Goal: Find specific page/section: Find specific page/section

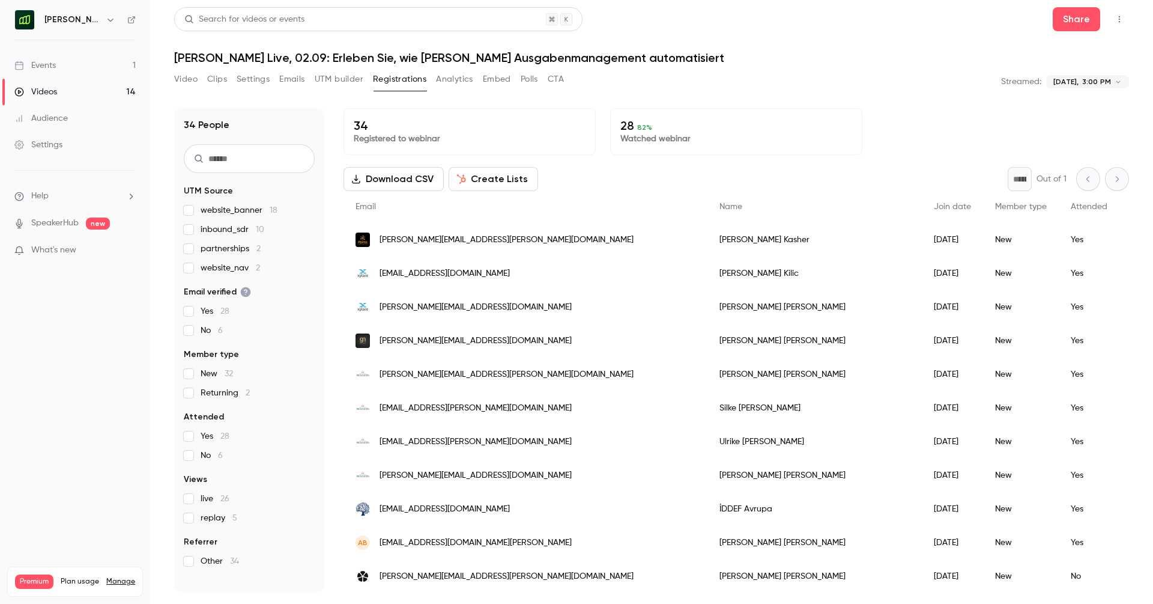
click at [55, 62] on div "Events" at bounding box center [34, 65] width 41 height 12
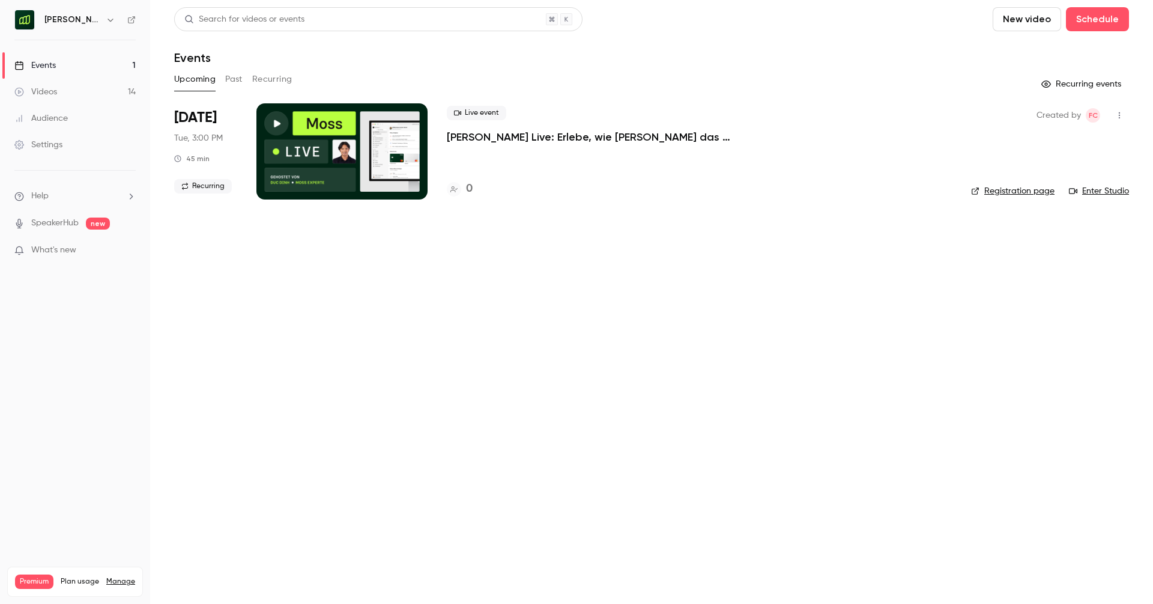
click at [79, 20] on h6 "Moss (DE)" at bounding box center [72, 20] width 56 height 12
click at [103, 20] on button "button" at bounding box center [110, 20] width 14 height 14
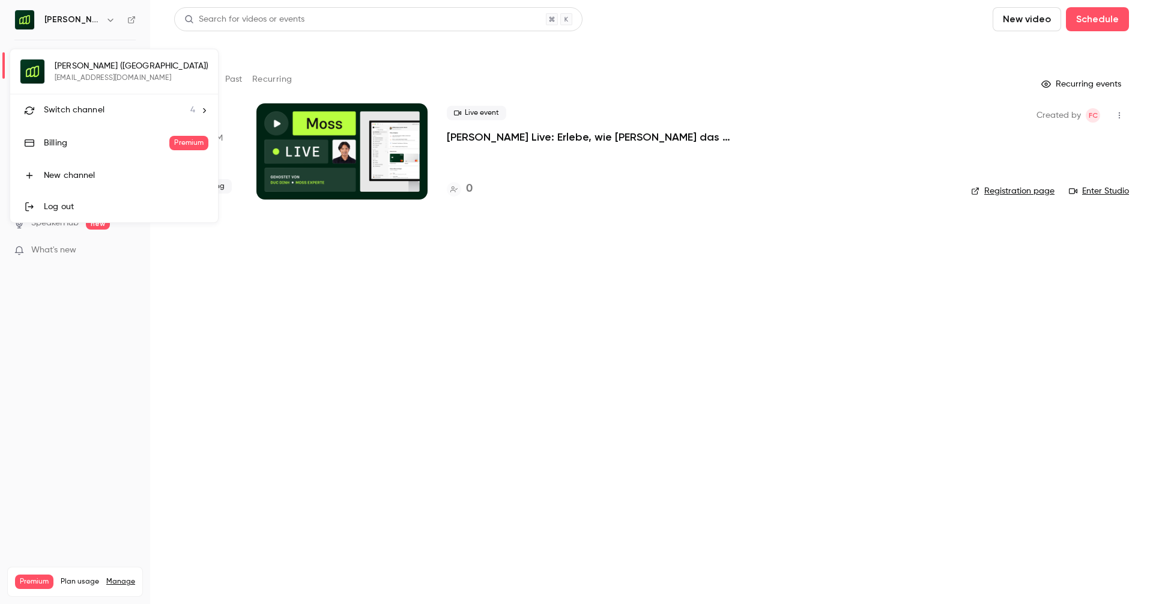
click at [82, 105] on span "Switch channel" at bounding box center [74, 110] width 61 height 13
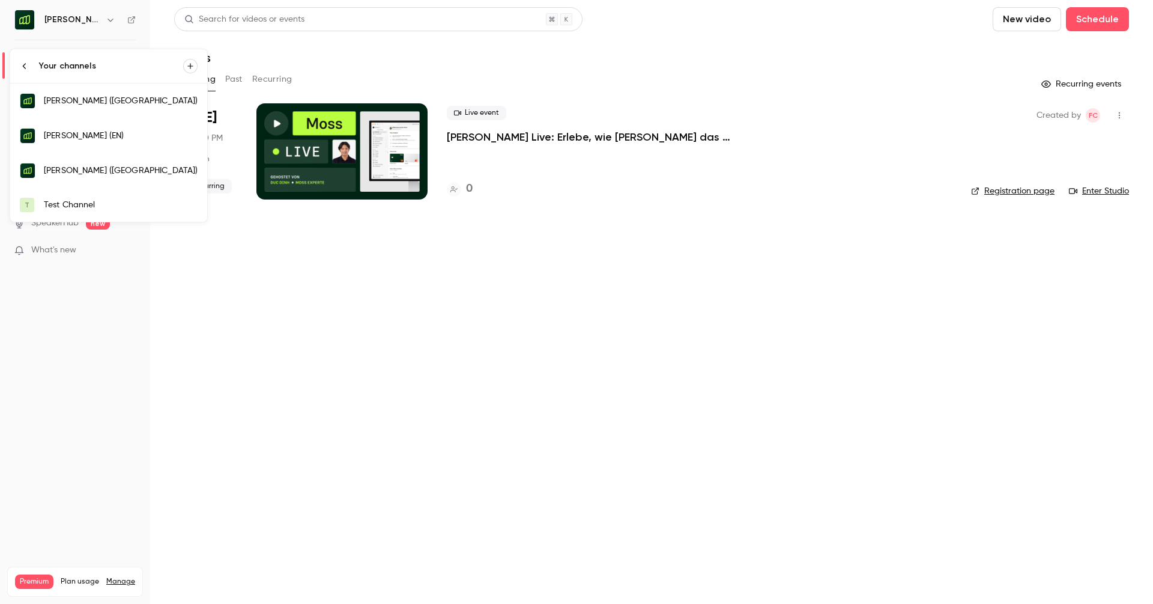
click at [83, 99] on div "Moss (DE)" at bounding box center [121, 101] width 154 height 12
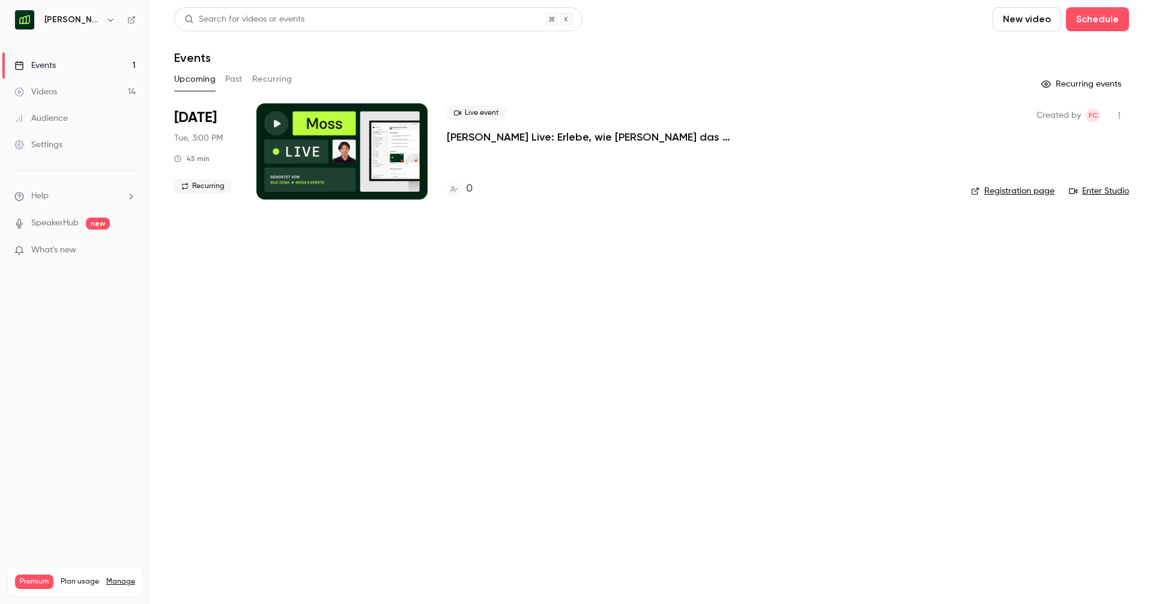
click at [240, 77] on button "Past" at bounding box center [233, 79] width 17 height 19
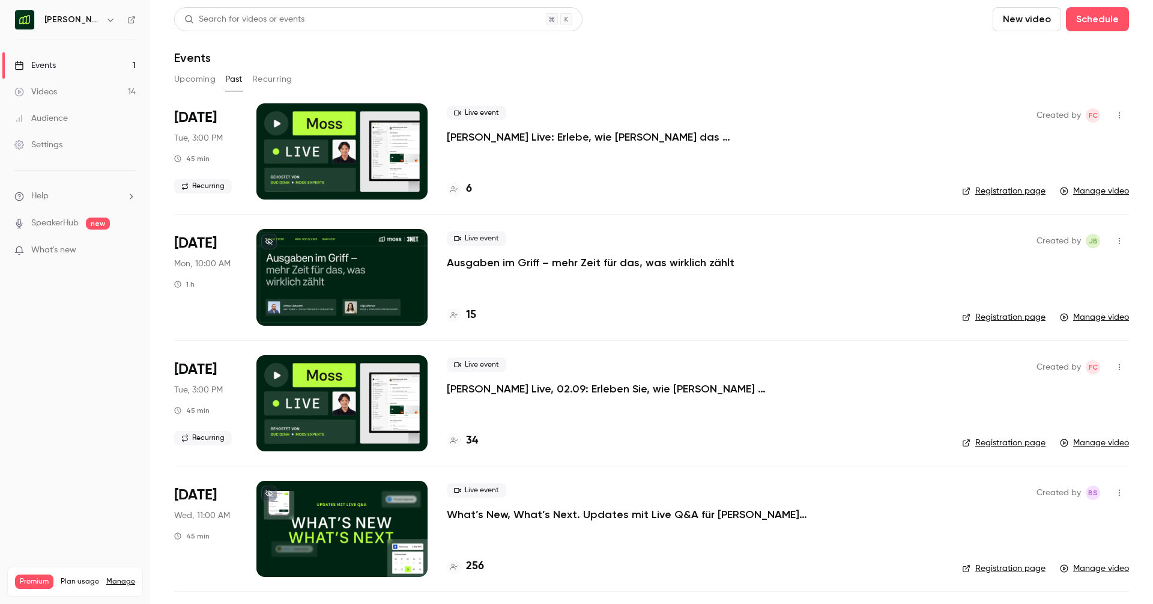
click at [199, 78] on button "Upcoming" at bounding box center [194, 79] width 41 height 19
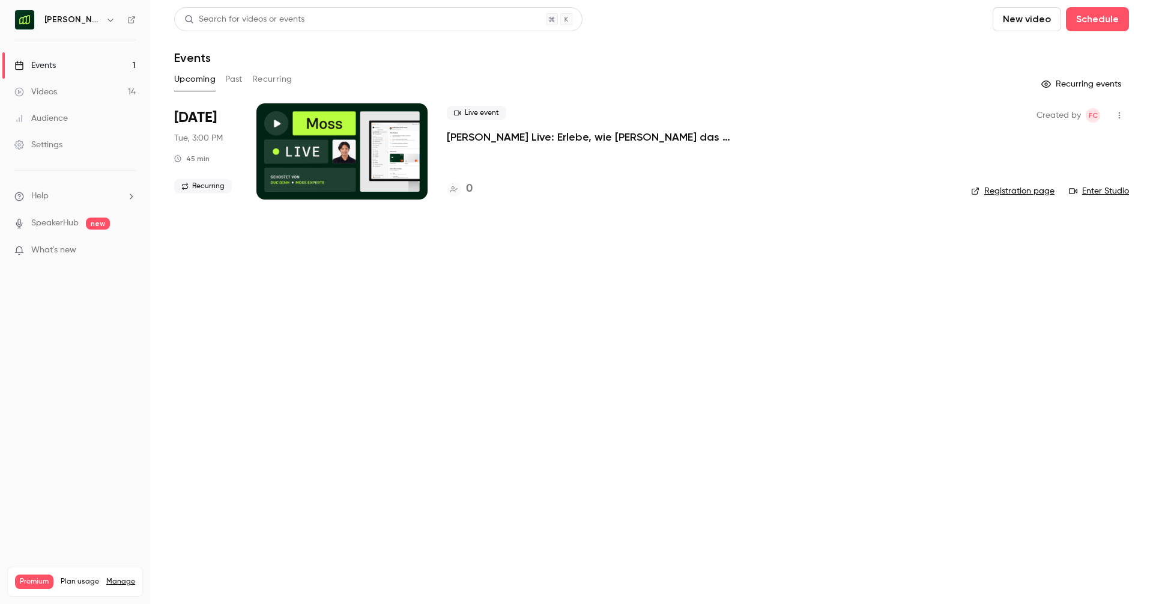
click at [106, 17] on icon "button" at bounding box center [111, 20] width 10 height 10
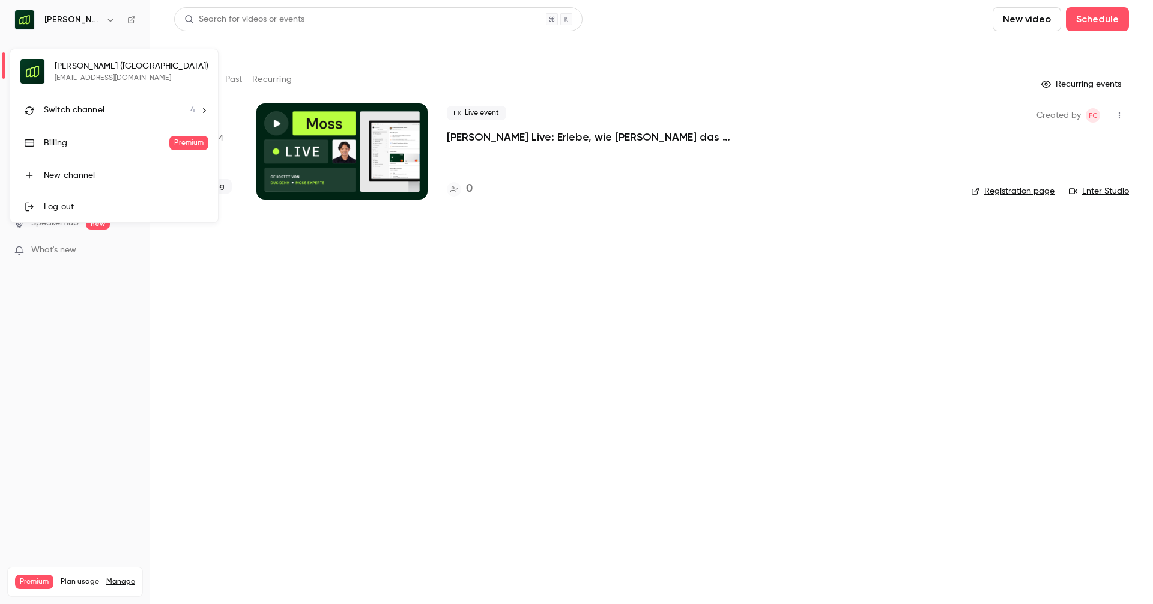
click at [73, 108] on span "Switch channel" at bounding box center [74, 110] width 61 height 13
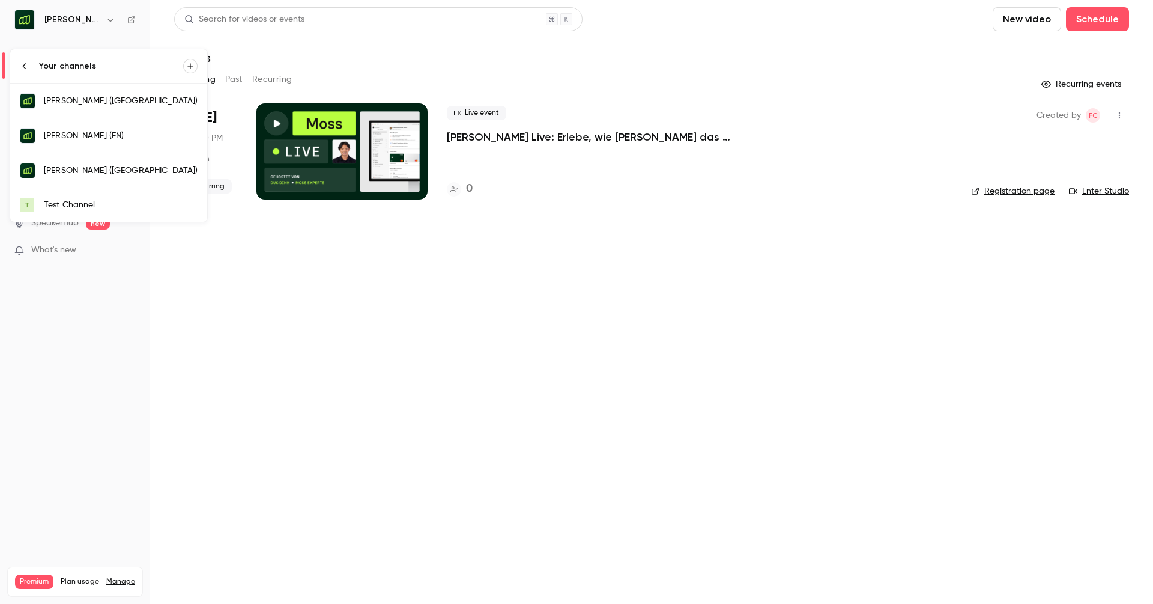
click at [80, 135] on div "[PERSON_NAME] (EN)" at bounding box center [121, 136] width 154 height 12
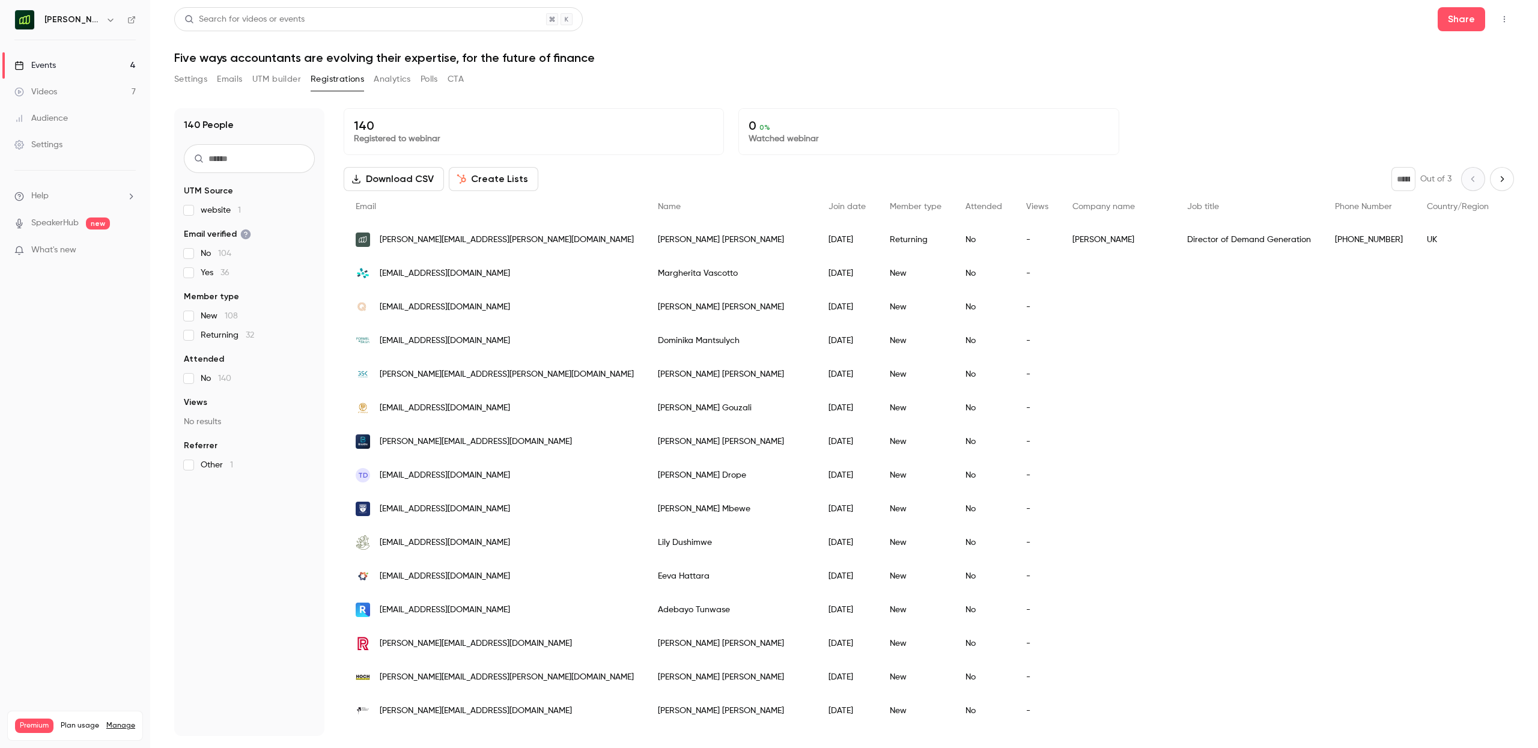
click at [194, 80] on button "Settings" at bounding box center [190, 79] width 33 height 19
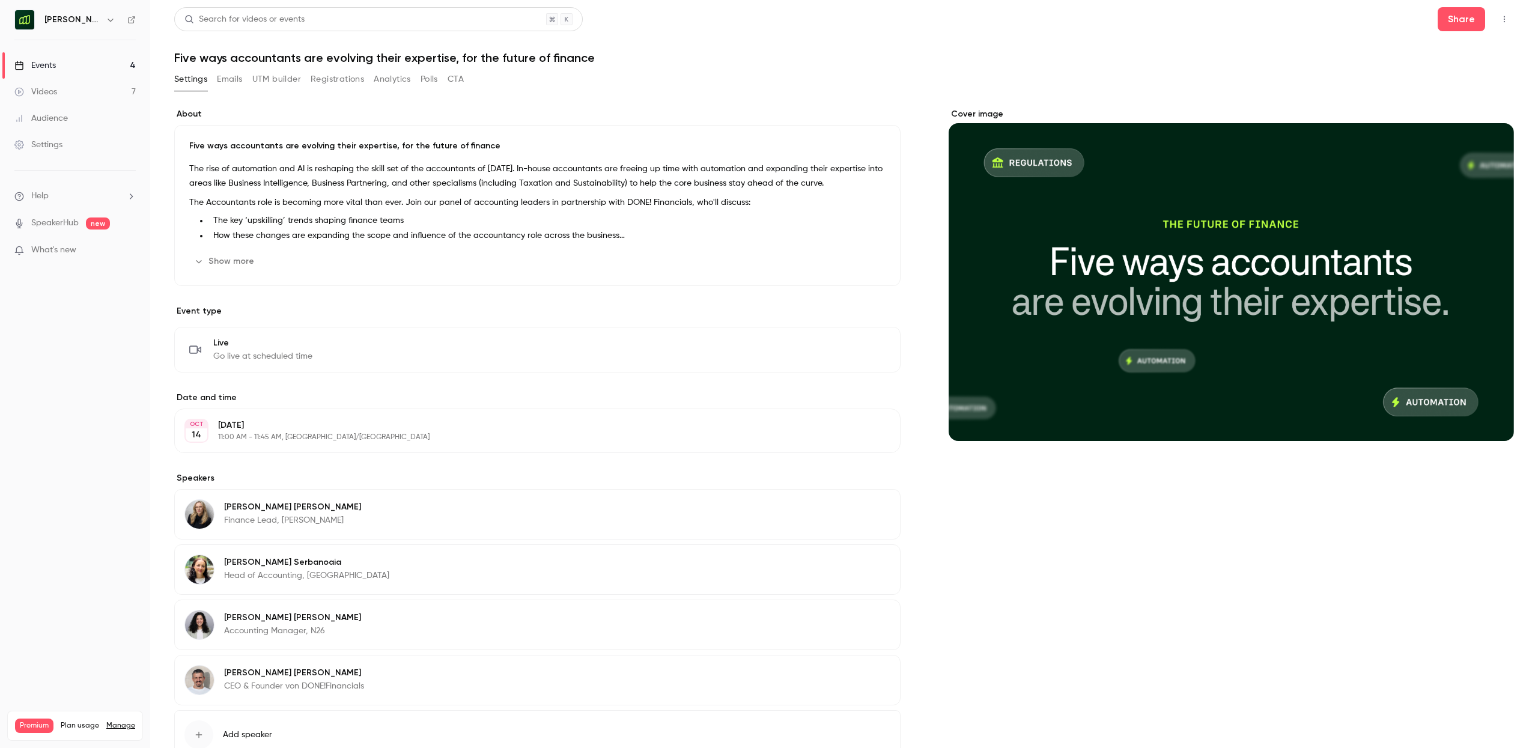
click at [35, 62] on div "Events" at bounding box center [34, 65] width 41 height 12
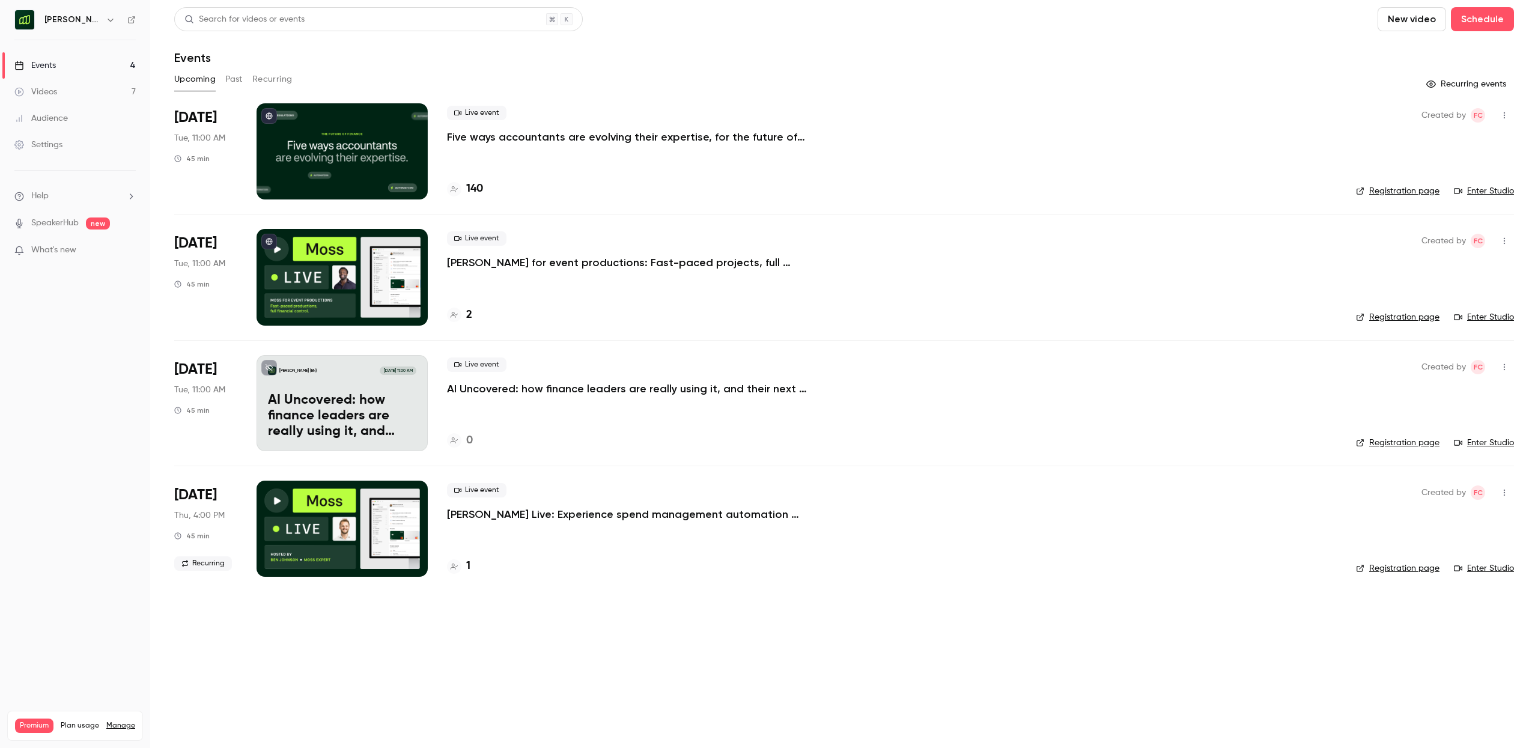
click at [548, 261] on p "[PERSON_NAME] for event productions: Fast-paced projects, full financial control" at bounding box center [627, 262] width 360 height 14
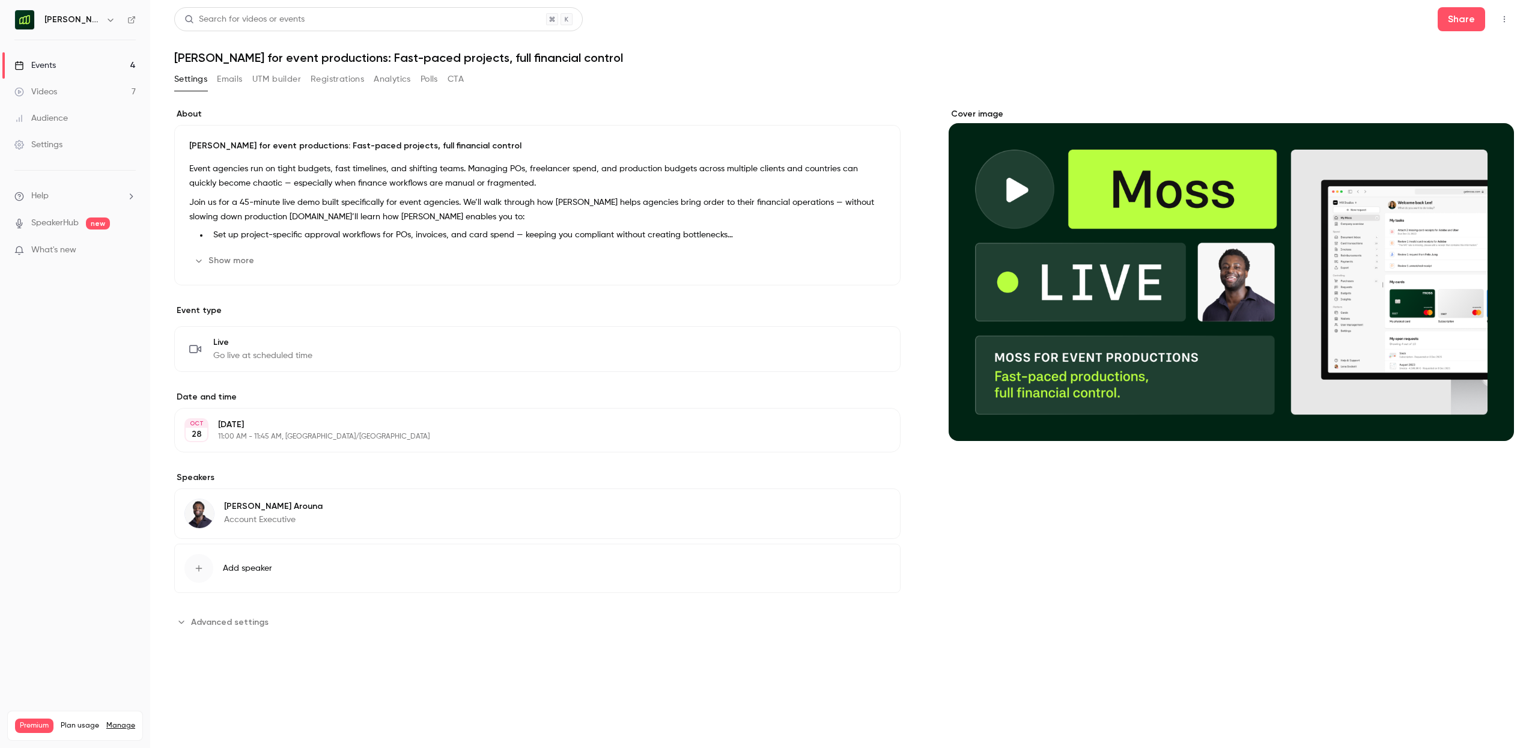
click at [345, 78] on button "Registrations" at bounding box center [337, 79] width 53 height 19
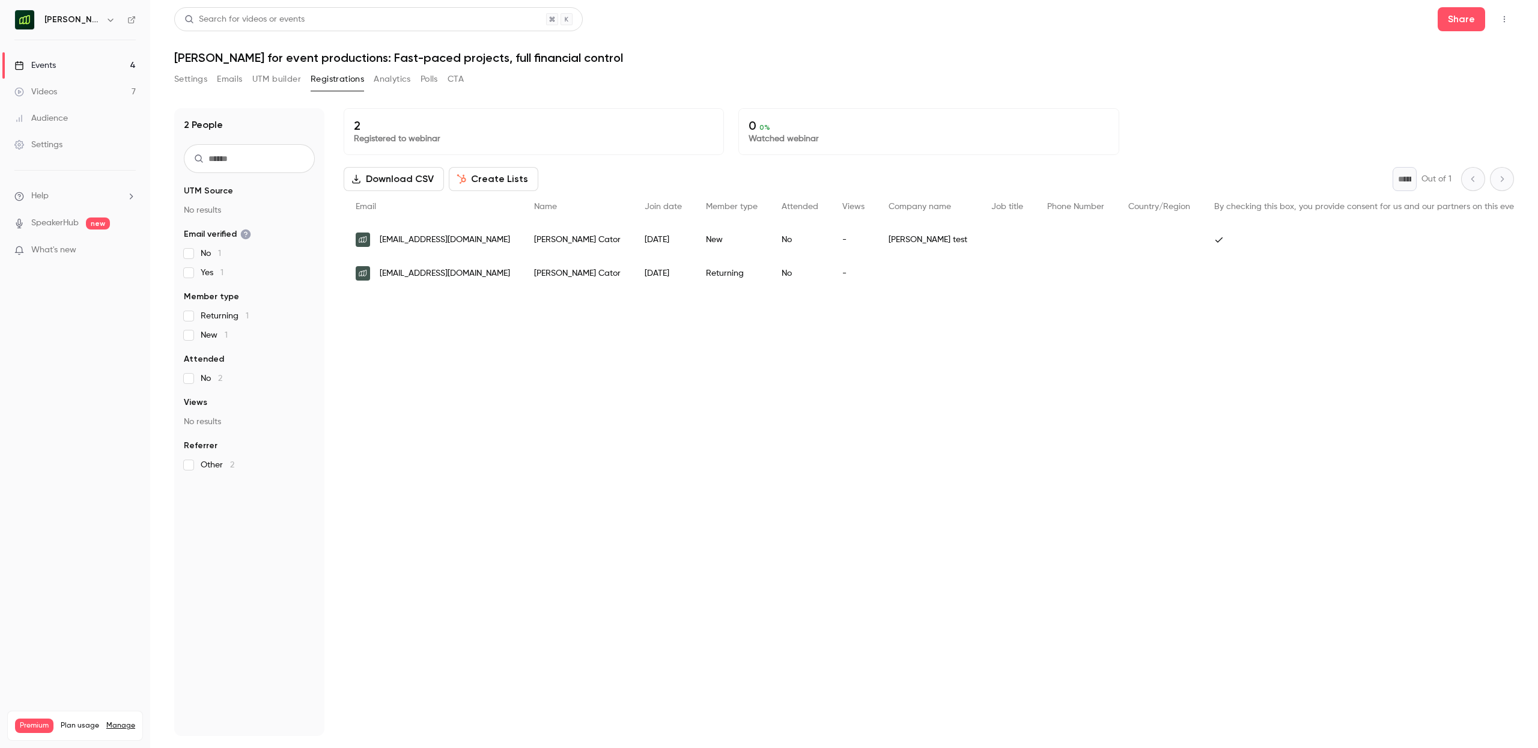
click at [260, 79] on button "UTM builder" at bounding box center [276, 79] width 49 height 19
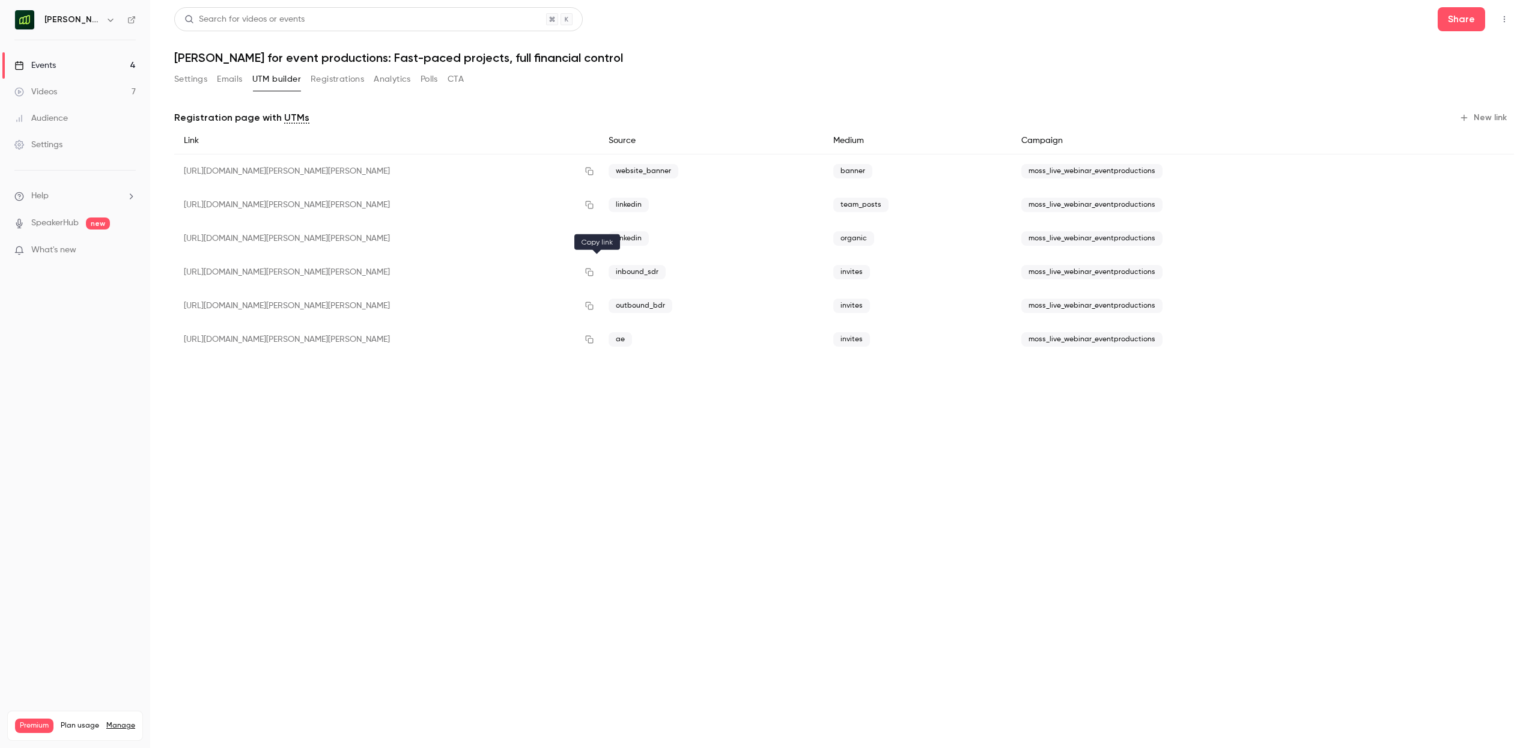
click at [594, 272] on icon "button" at bounding box center [589, 272] width 10 height 8
click at [599, 341] on button "button" at bounding box center [589, 339] width 19 height 19
click at [62, 61] on link "Events 4" at bounding box center [75, 65] width 150 height 26
